Goal: Transaction & Acquisition: Purchase product/service

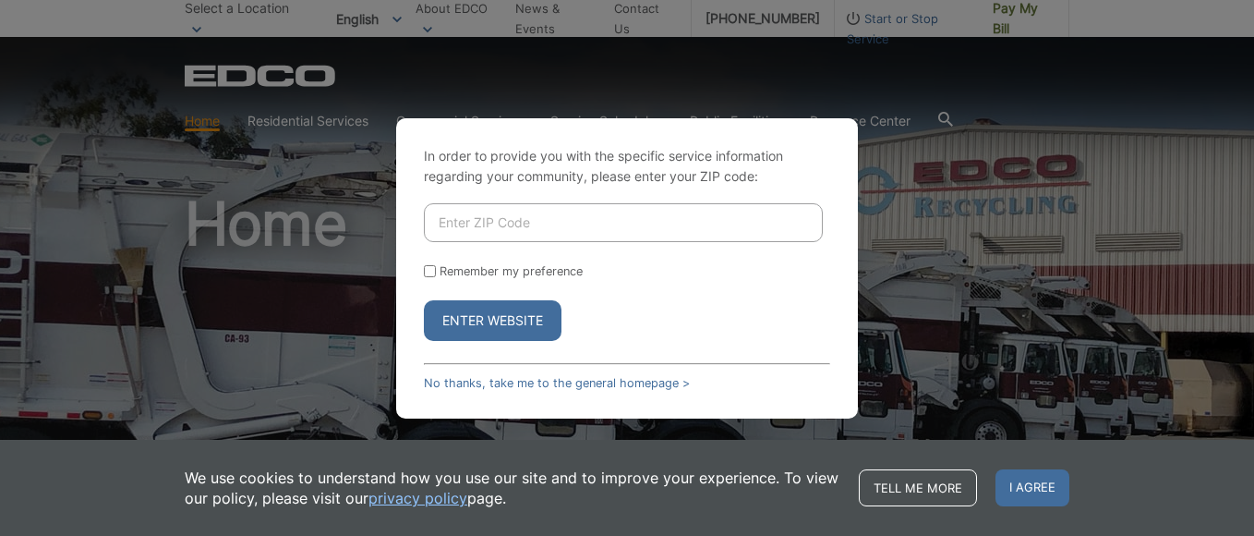
click at [791, 226] on input "Enter ZIP Code" at bounding box center [623, 222] width 399 height 39
type input "91977"
click at [511, 319] on button "Enter Website" at bounding box center [493, 320] width 138 height 41
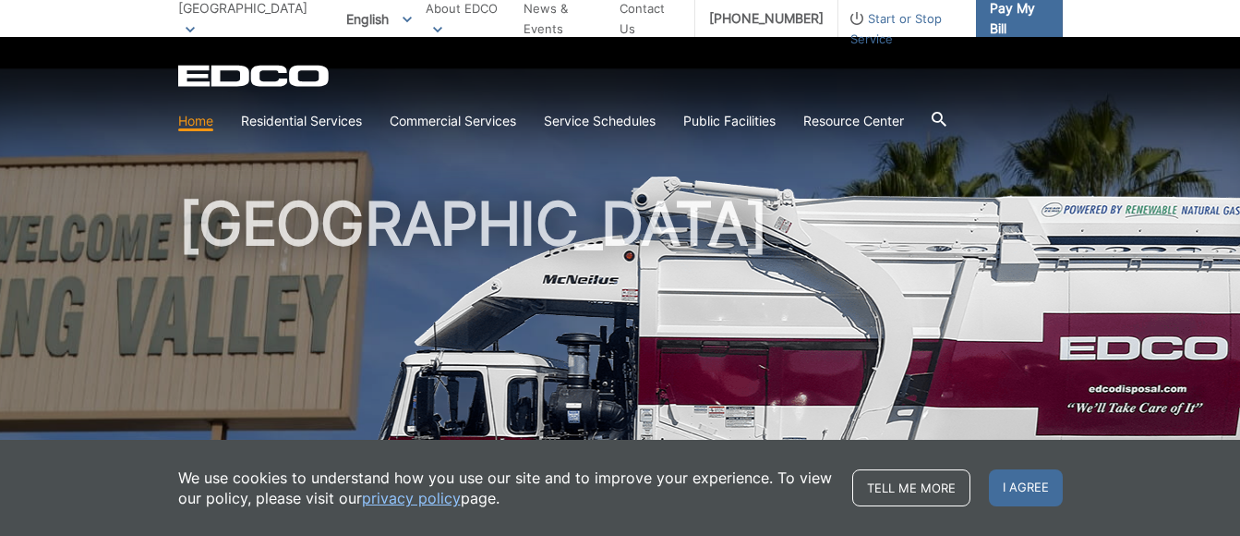
click at [1009, 19] on span "Pay My Bill" at bounding box center [1019, 18] width 58 height 41
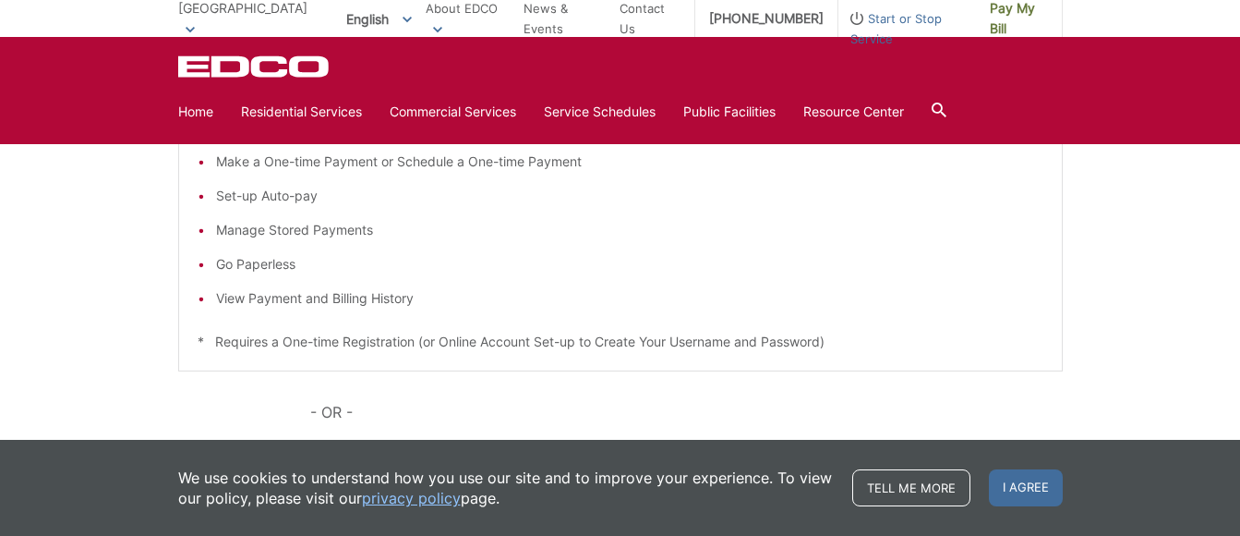
scroll to position [185, 0]
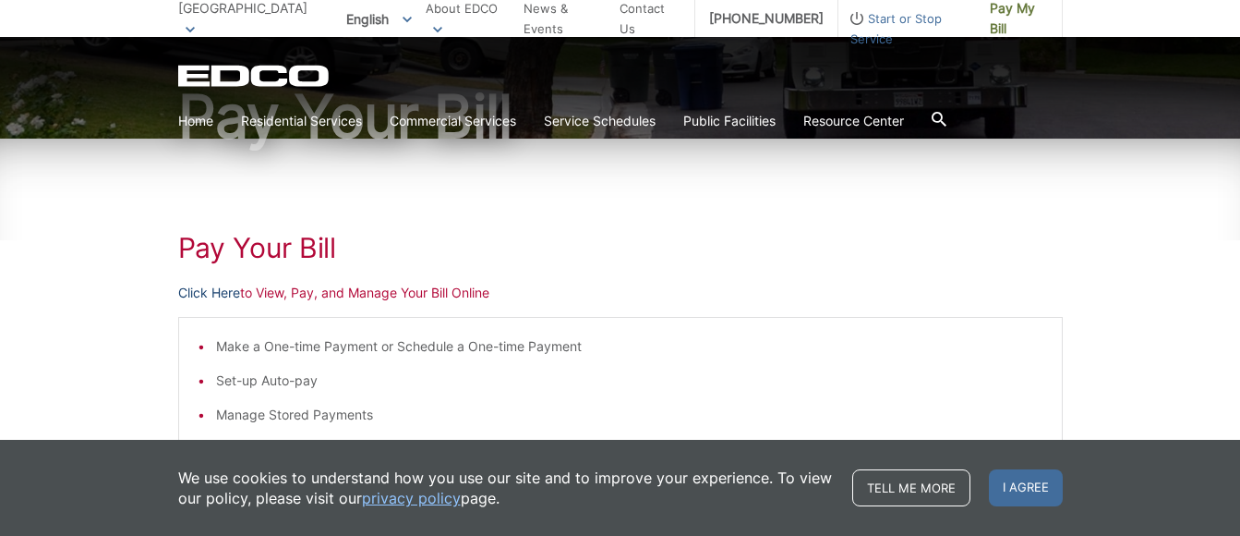
click at [207, 291] on link "Click Here" at bounding box center [209, 293] width 62 height 20
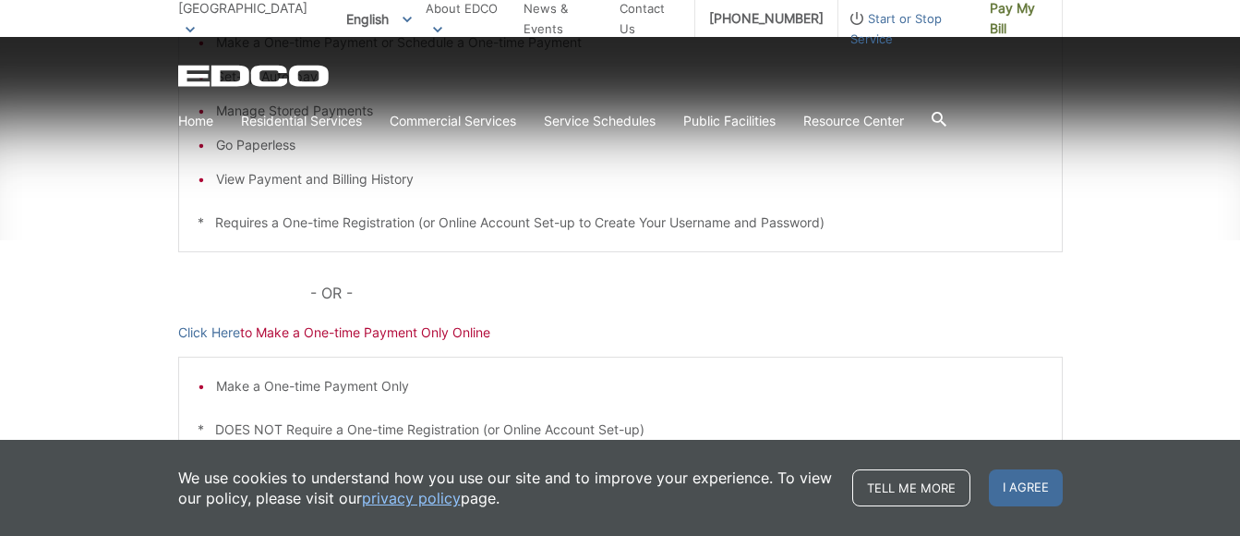
scroll to position [554, 0]
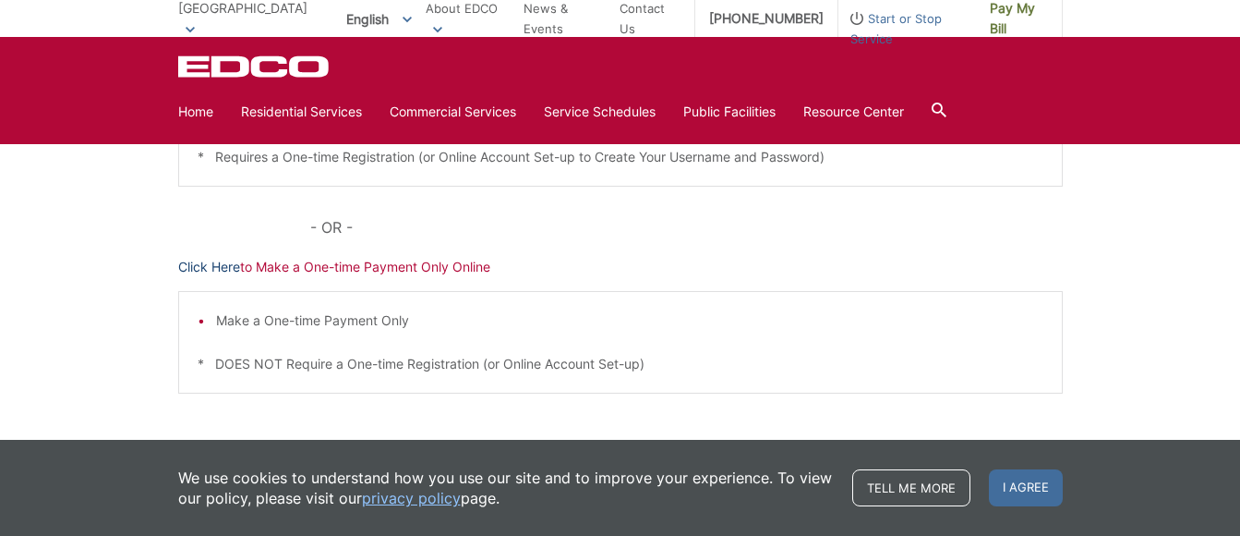
click at [214, 265] on link "Click Here" at bounding box center [209, 267] width 62 height 20
click at [219, 267] on link "Click Here" at bounding box center [209, 267] width 62 height 20
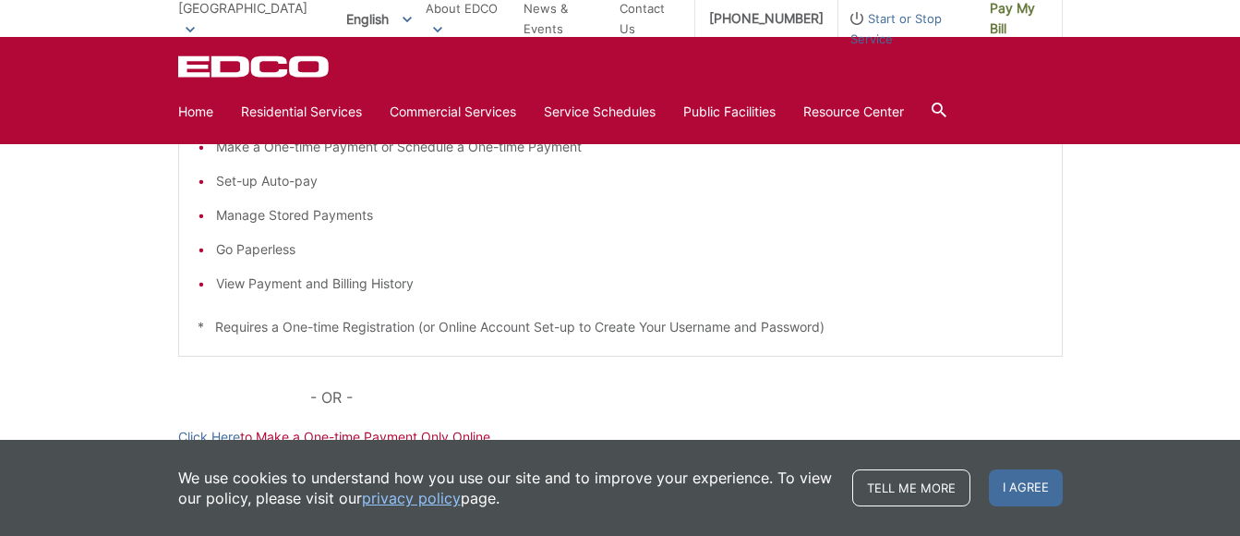
scroll to position [277, 0]
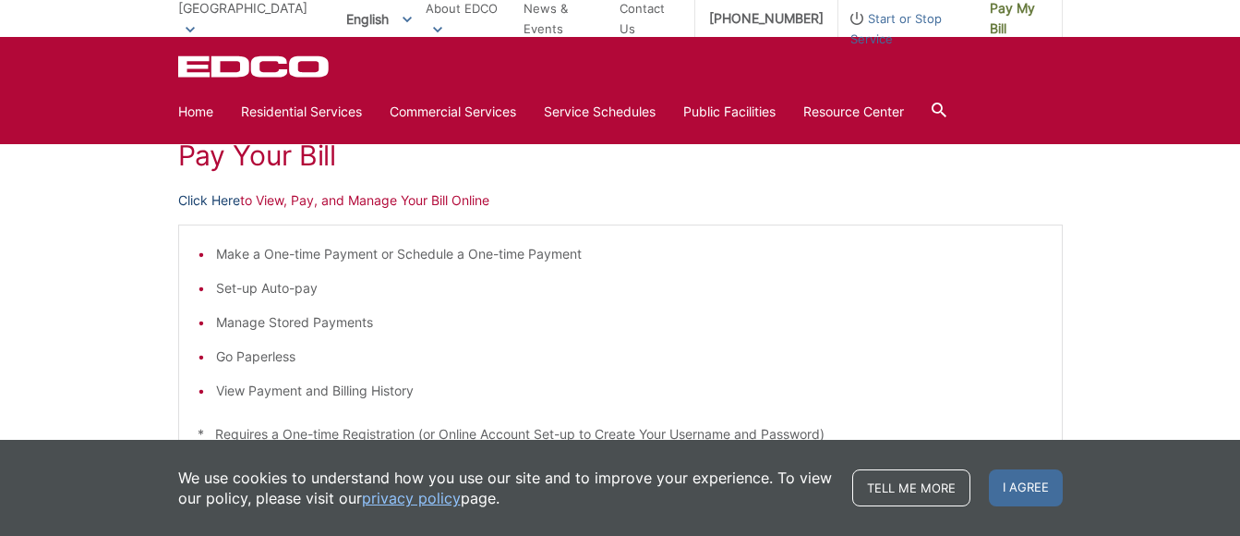
click at [223, 194] on link "Click Here" at bounding box center [209, 200] width 62 height 20
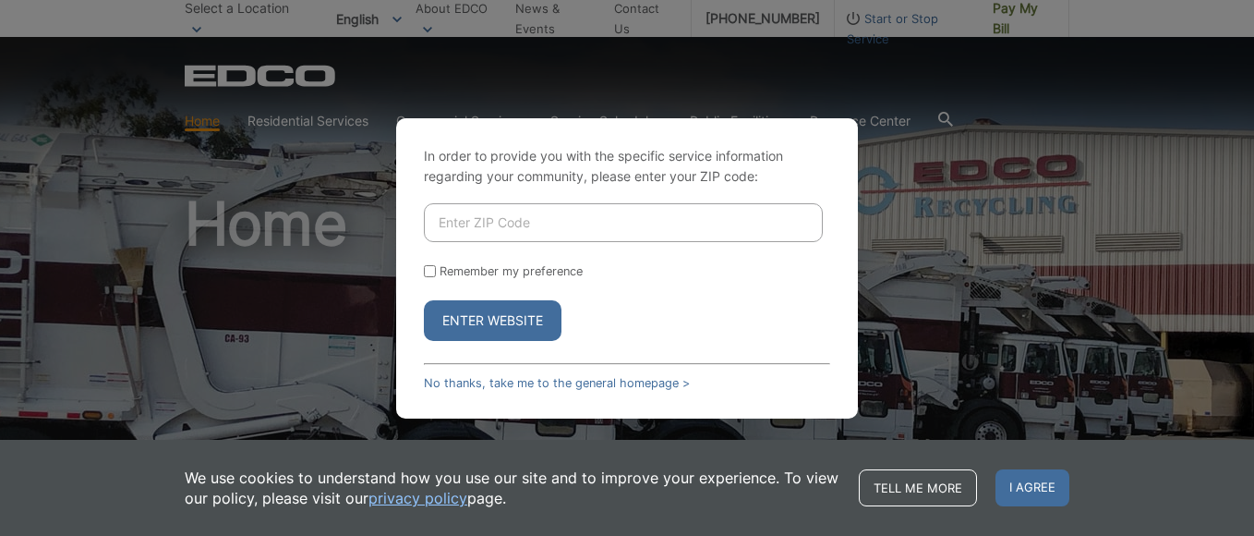
click at [544, 216] on input "Enter ZIP Code" at bounding box center [623, 222] width 399 height 39
type input "91977"
click at [428, 268] on input "Remember my preference" at bounding box center [430, 271] width 12 height 12
checkbox input "true"
click at [502, 314] on button "Enter Website" at bounding box center [493, 320] width 138 height 41
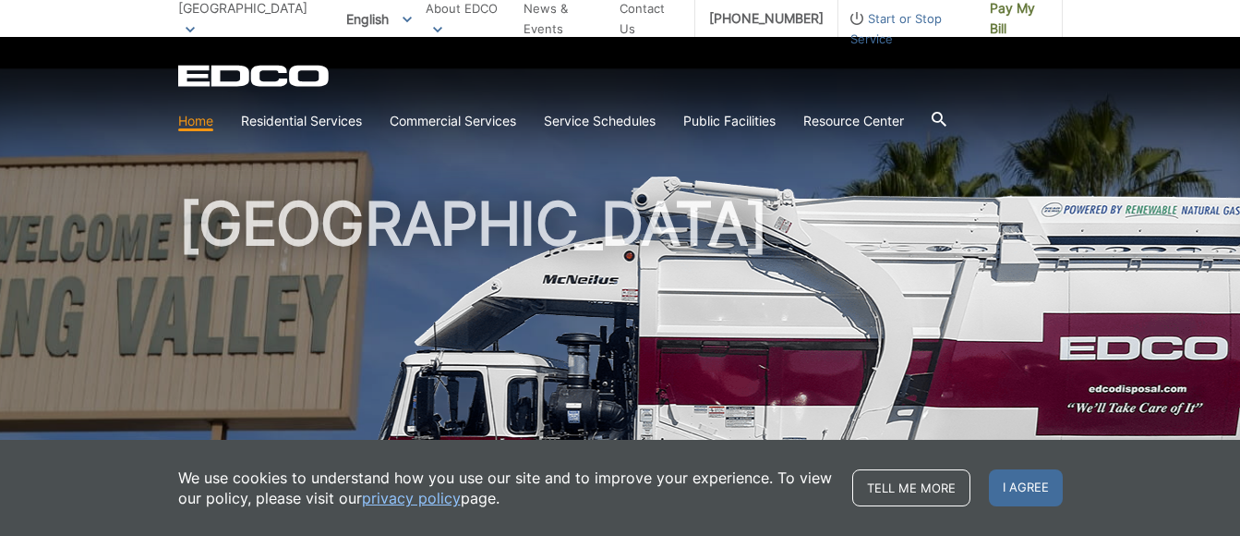
click at [187, 119] on link "Home" at bounding box center [195, 121] width 35 height 20
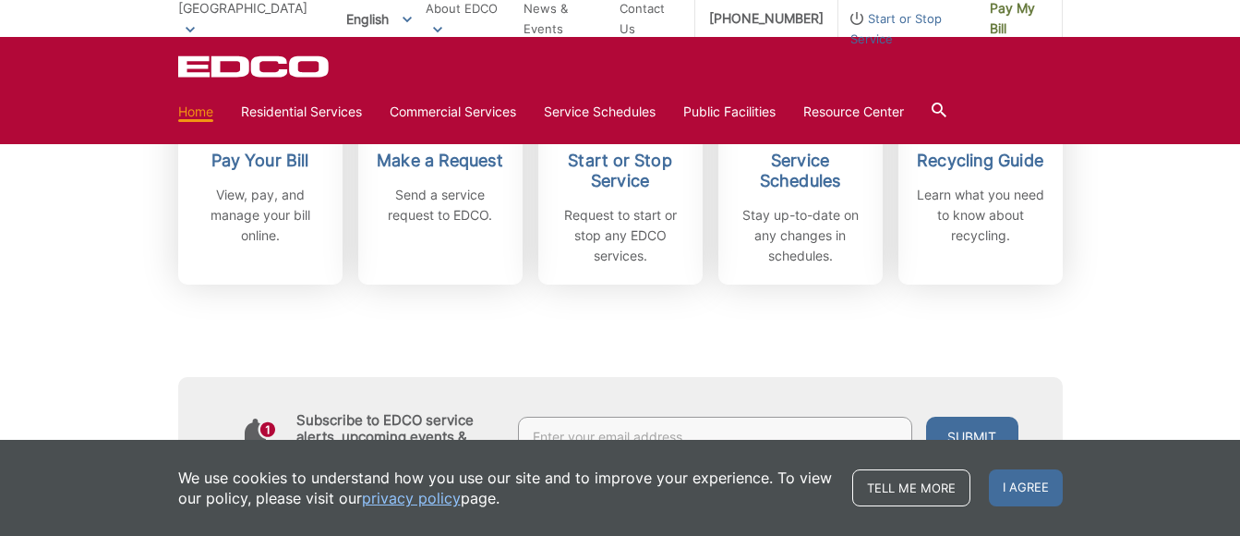
scroll to position [646, 0]
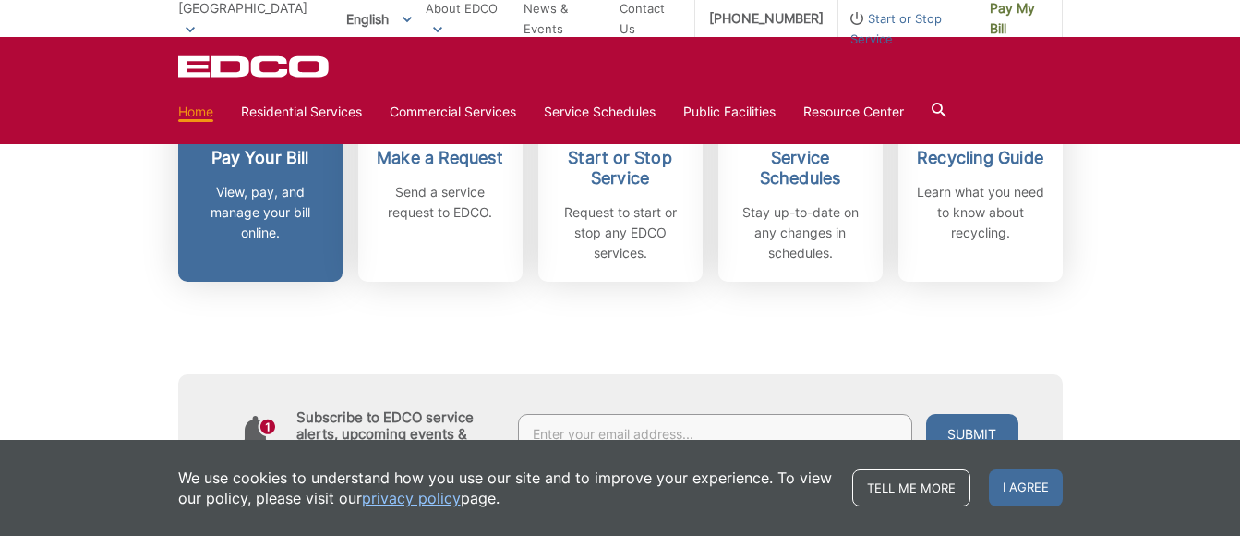
click at [267, 180] on div "Pay Your Bill View, pay, and manage your bill online." at bounding box center [260, 195] width 137 height 95
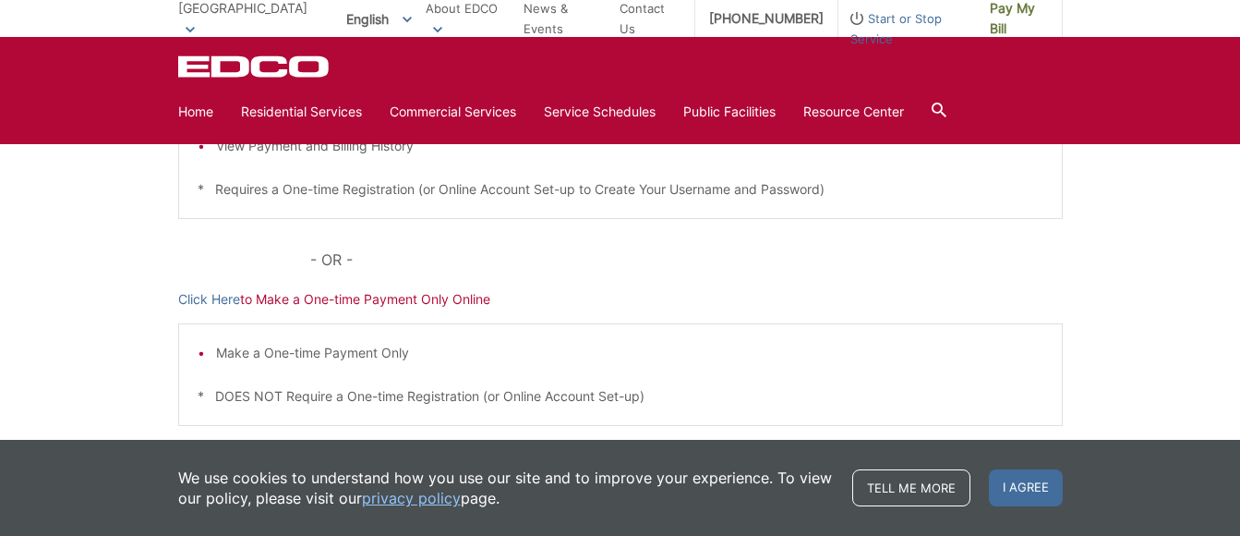
scroll to position [554, 0]
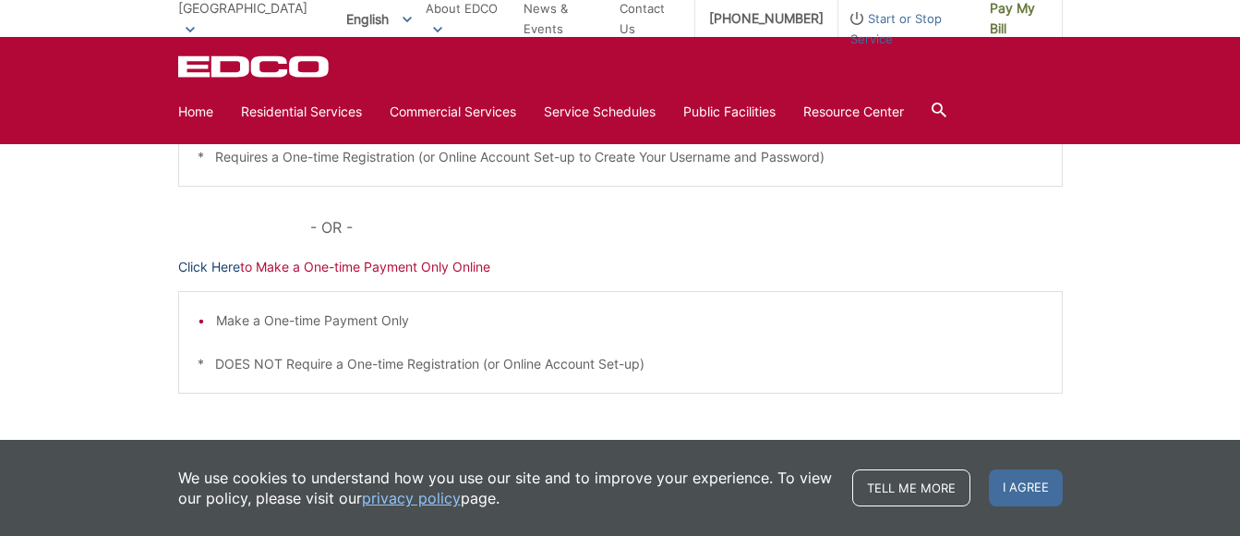
click at [190, 268] on link "Click Here" at bounding box center [209, 267] width 62 height 20
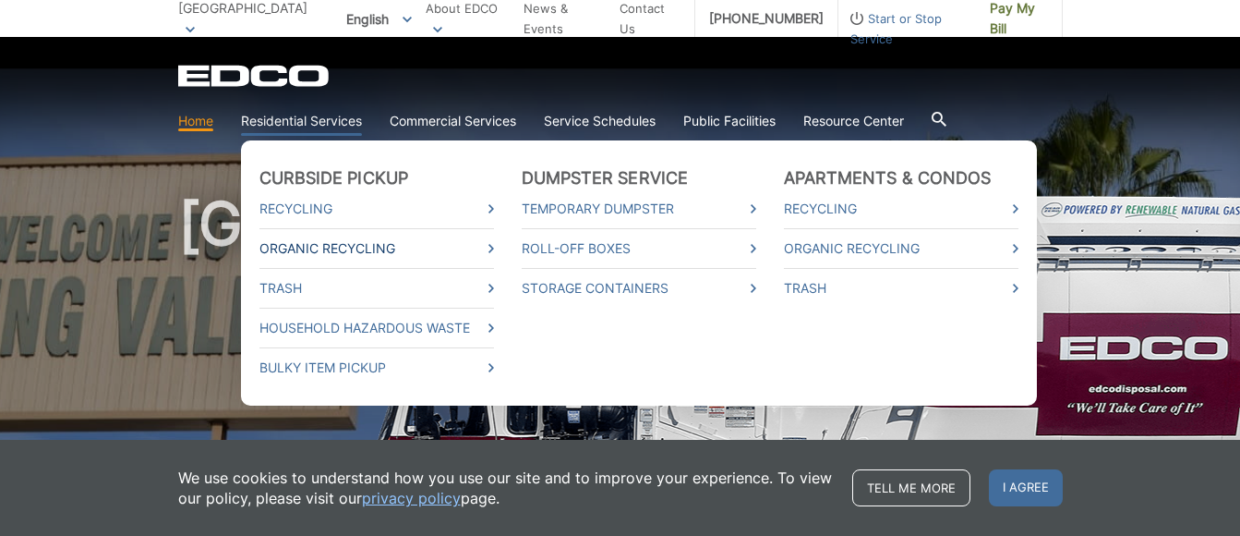
scroll to position [92, 0]
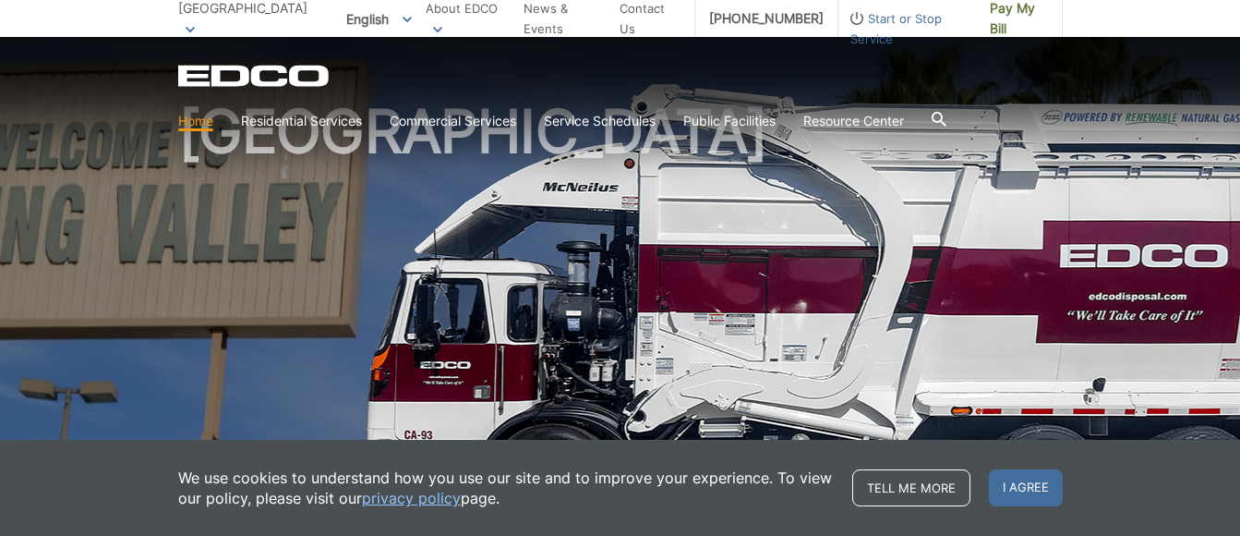
click at [196, 120] on link "Home" at bounding box center [195, 121] width 35 height 20
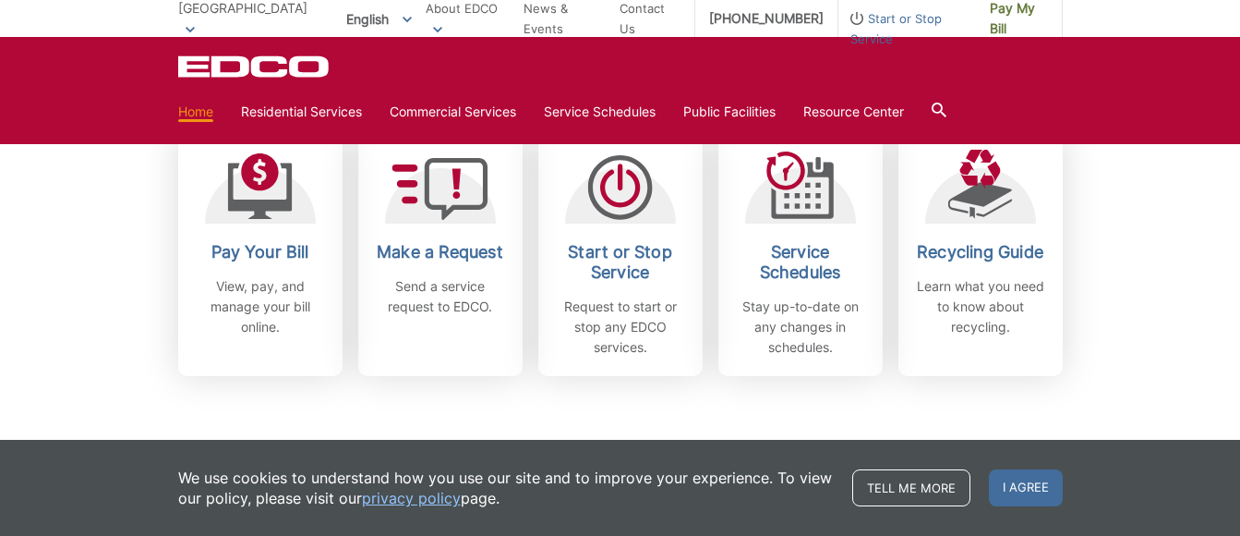
scroll to position [554, 0]
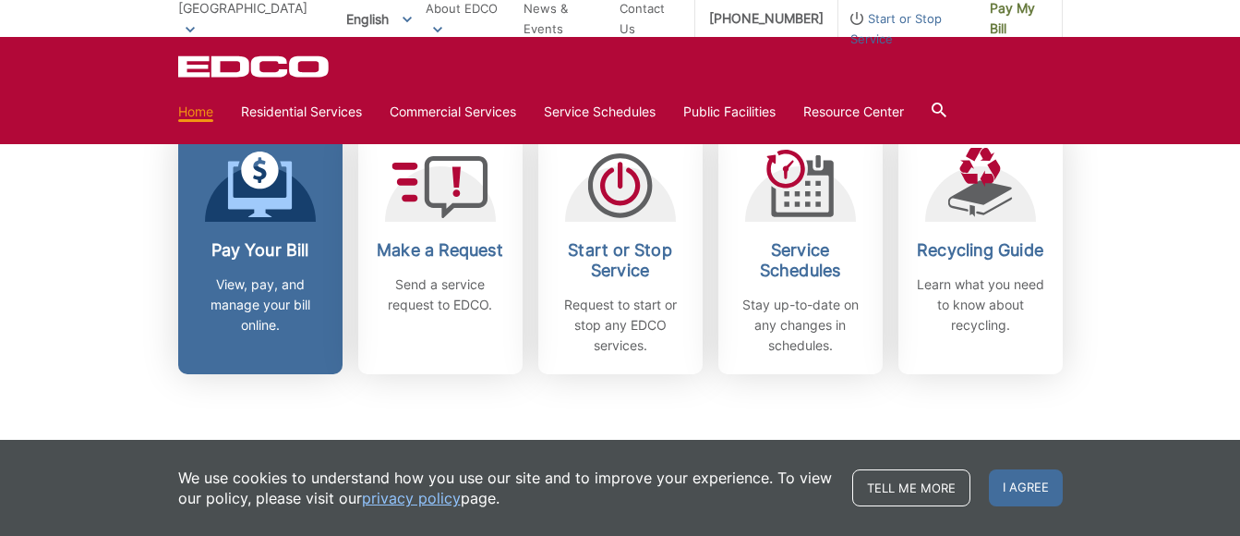
click at [251, 294] on p "View, pay, and manage your bill online." at bounding box center [260, 304] width 137 height 61
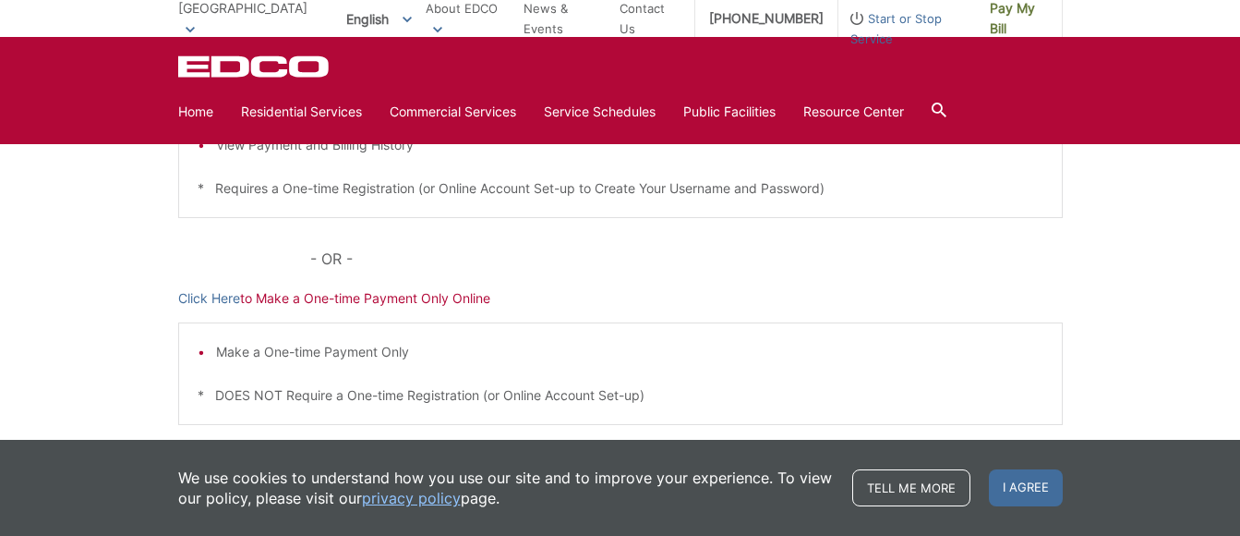
scroll to position [554, 0]
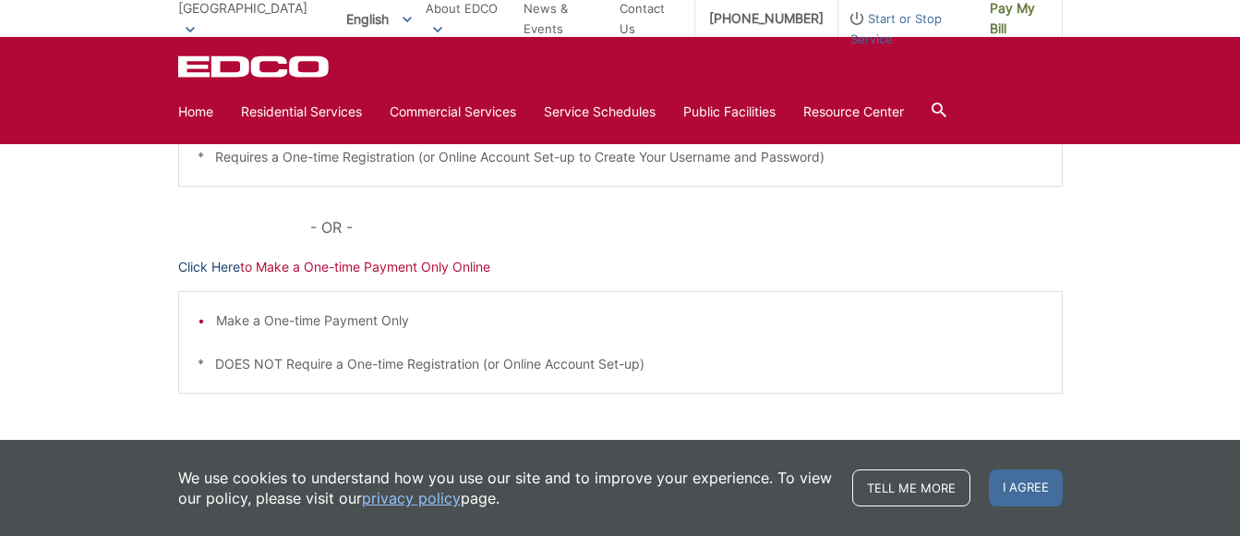
click at [192, 266] on link "Click Here" at bounding box center [209, 267] width 62 height 20
